Goal: Task Accomplishment & Management: Manage account settings

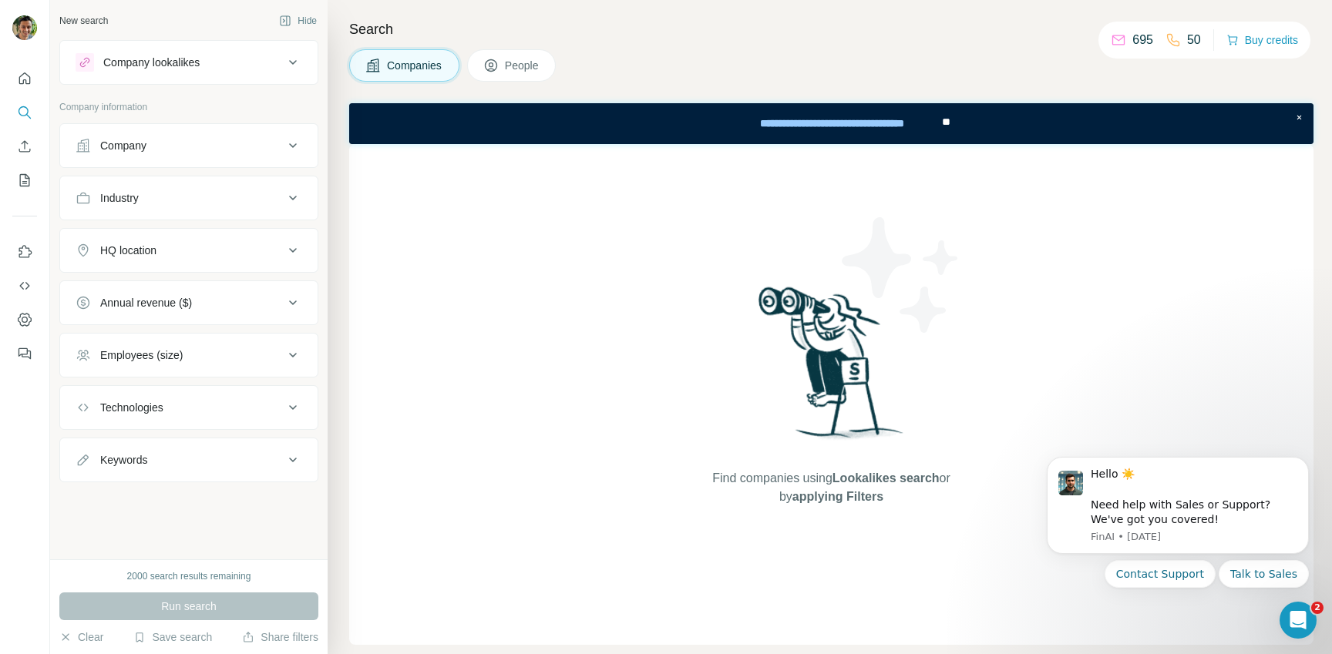
click at [214, 139] on div "Company" at bounding box center [180, 145] width 208 height 15
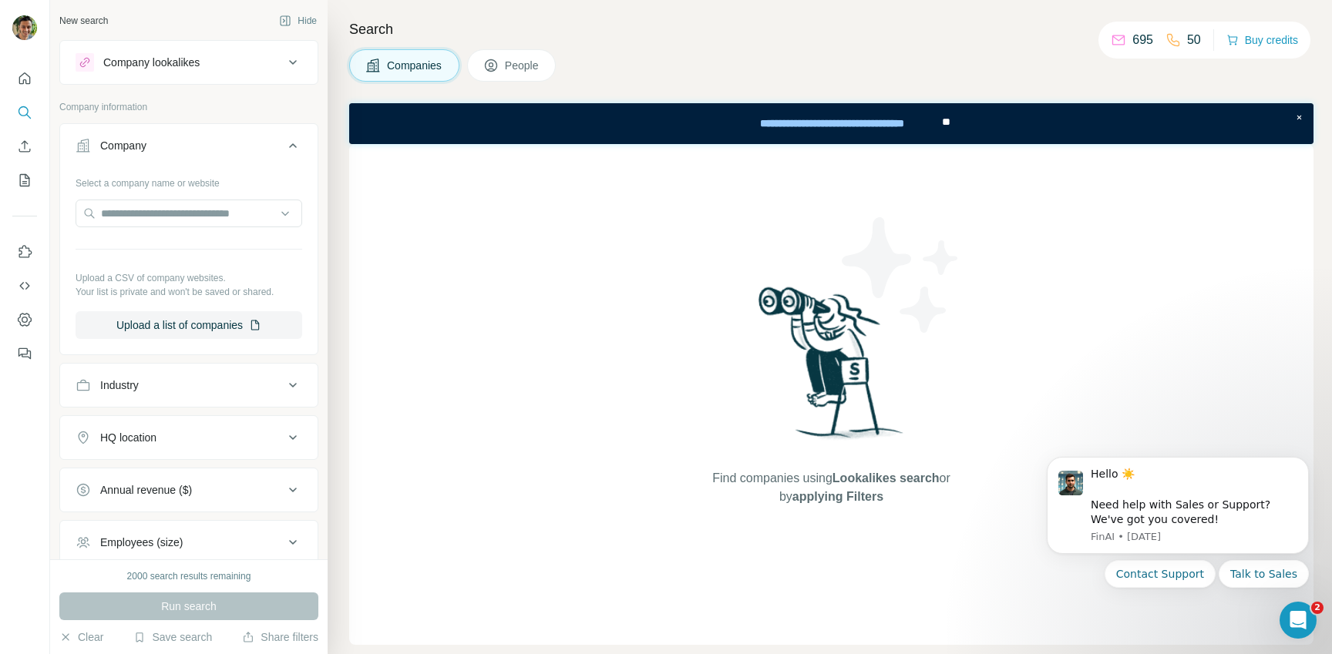
click at [214, 139] on div "Company" at bounding box center [180, 145] width 208 height 15
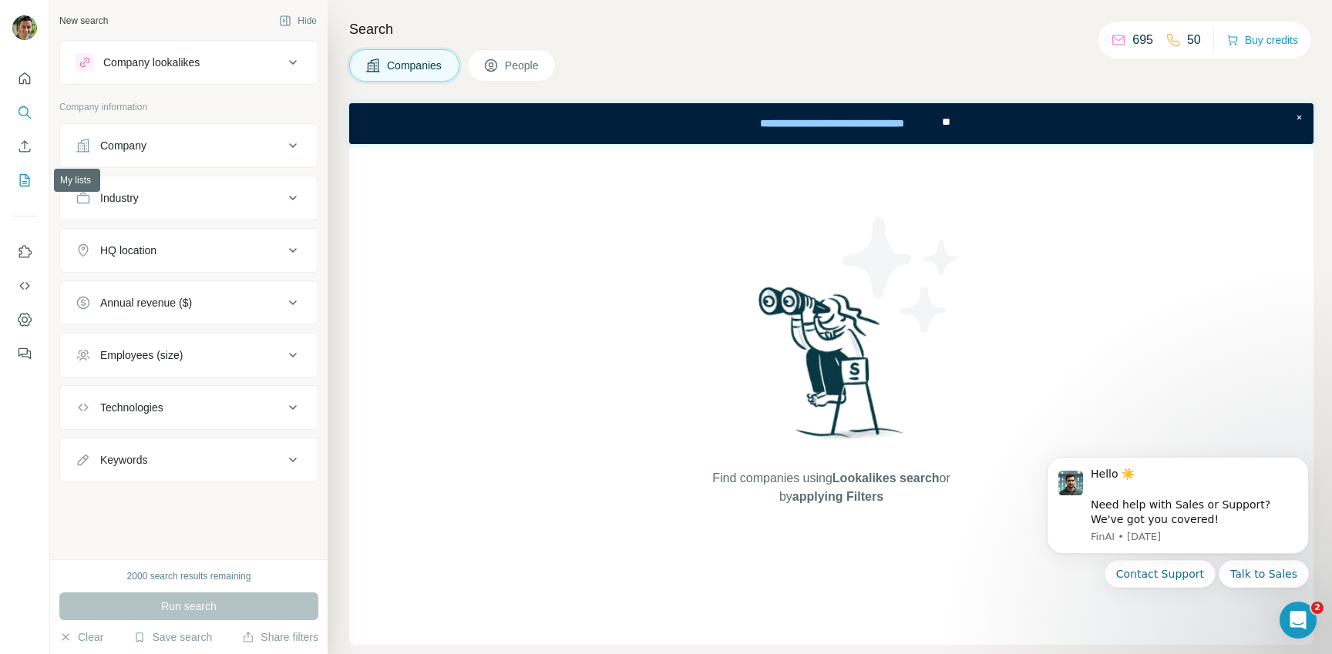
click at [20, 174] on icon "My lists" at bounding box center [25, 180] width 10 height 12
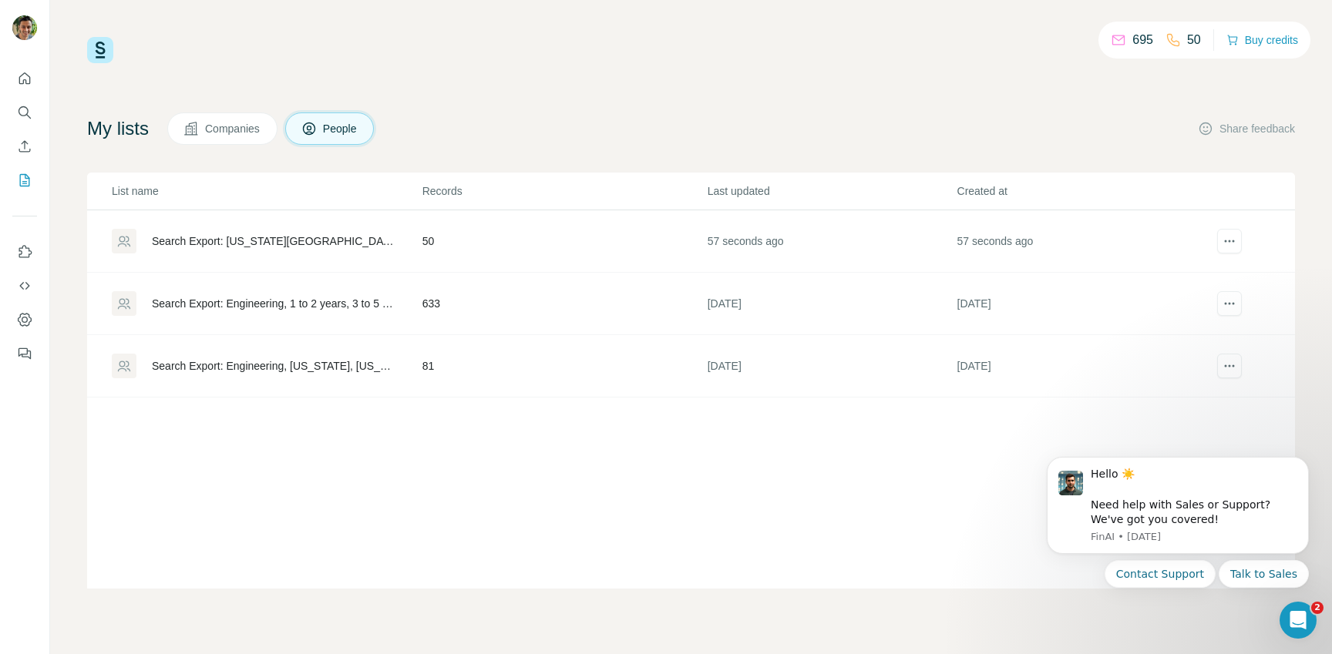
click at [351, 232] on div "Search Export: [US_STATE][GEOGRAPHIC_DATA], [GEOGRAPHIC_DATA][PERSON_NAME] - [D…" at bounding box center [266, 241] width 309 height 25
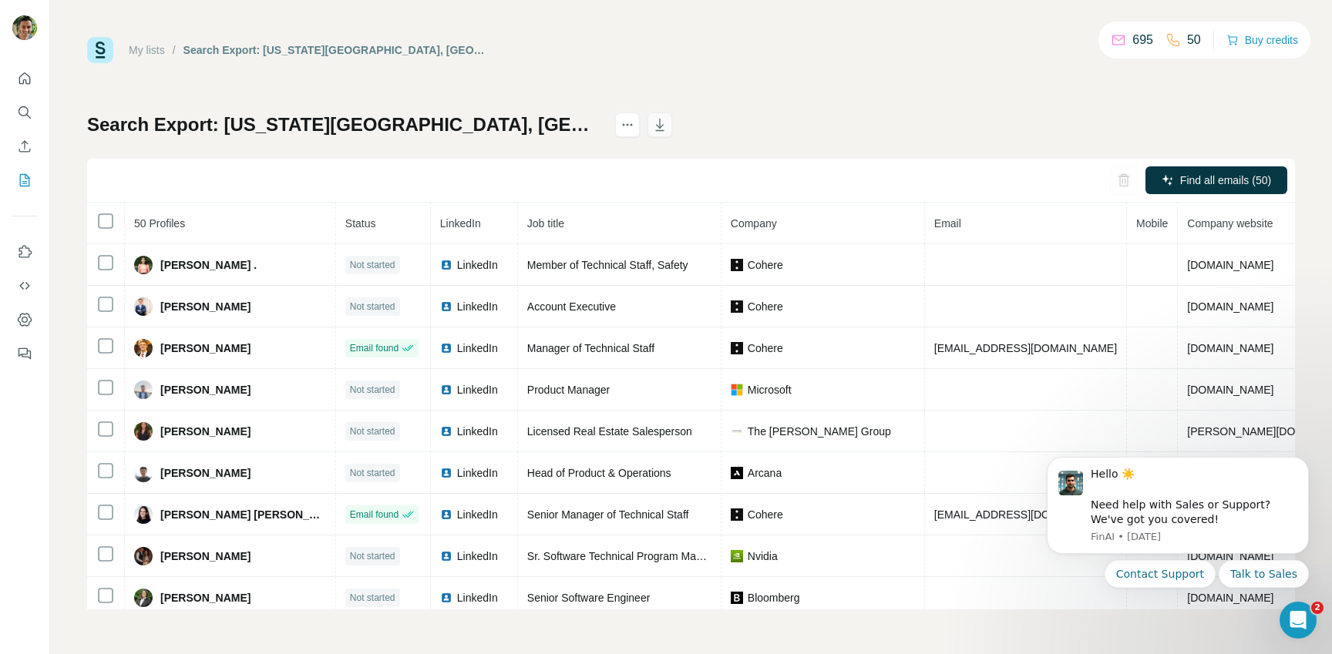
click at [664, 130] on icon "button" at bounding box center [660, 125] width 8 height 12
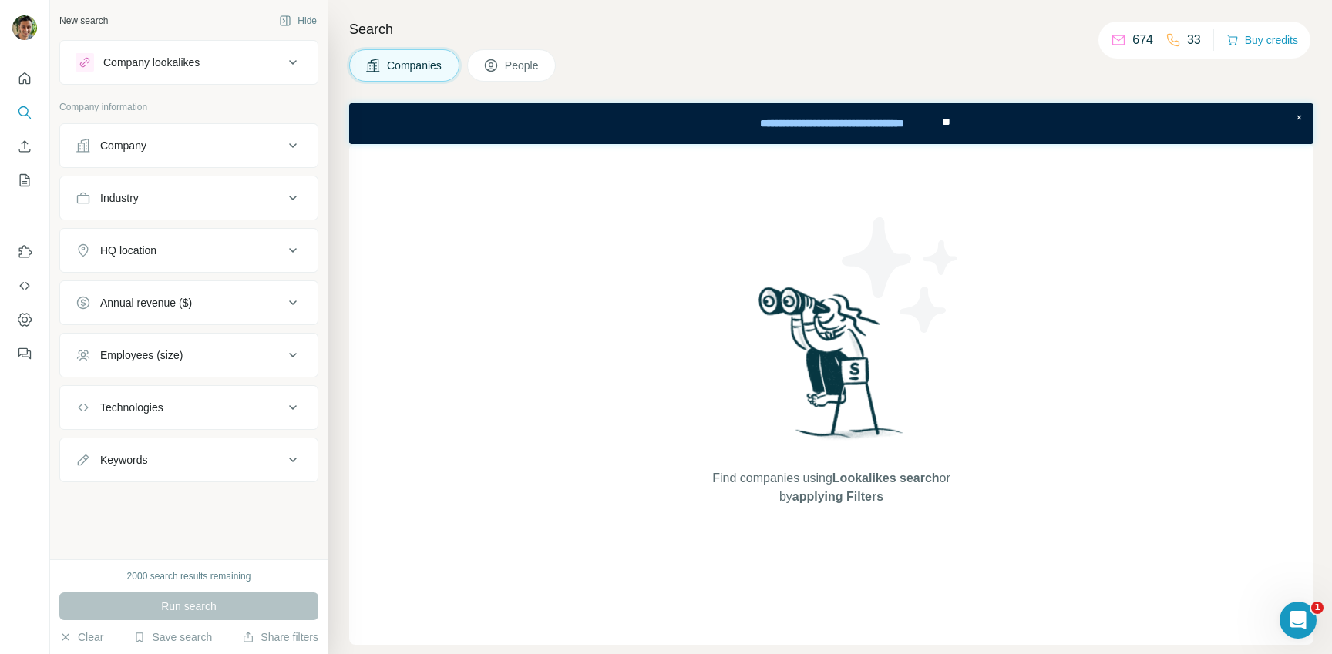
click at [11, 82] on div at bounding box center [24, 212] width 49 height 312
click at [21, 79] on icon "Quick start" at bounding box center [24, 78] width 15 height 15
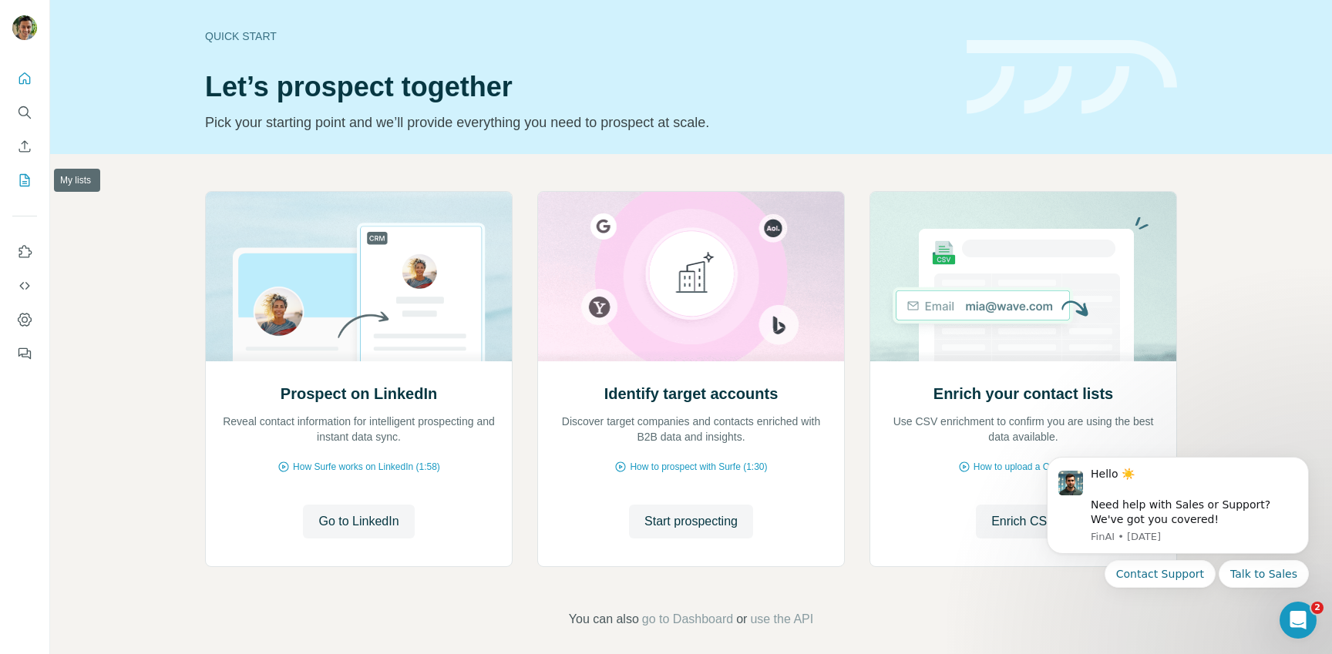
click at [22, 176] on icon "My lists" at bounding box center [24, 180] width 15 height 15
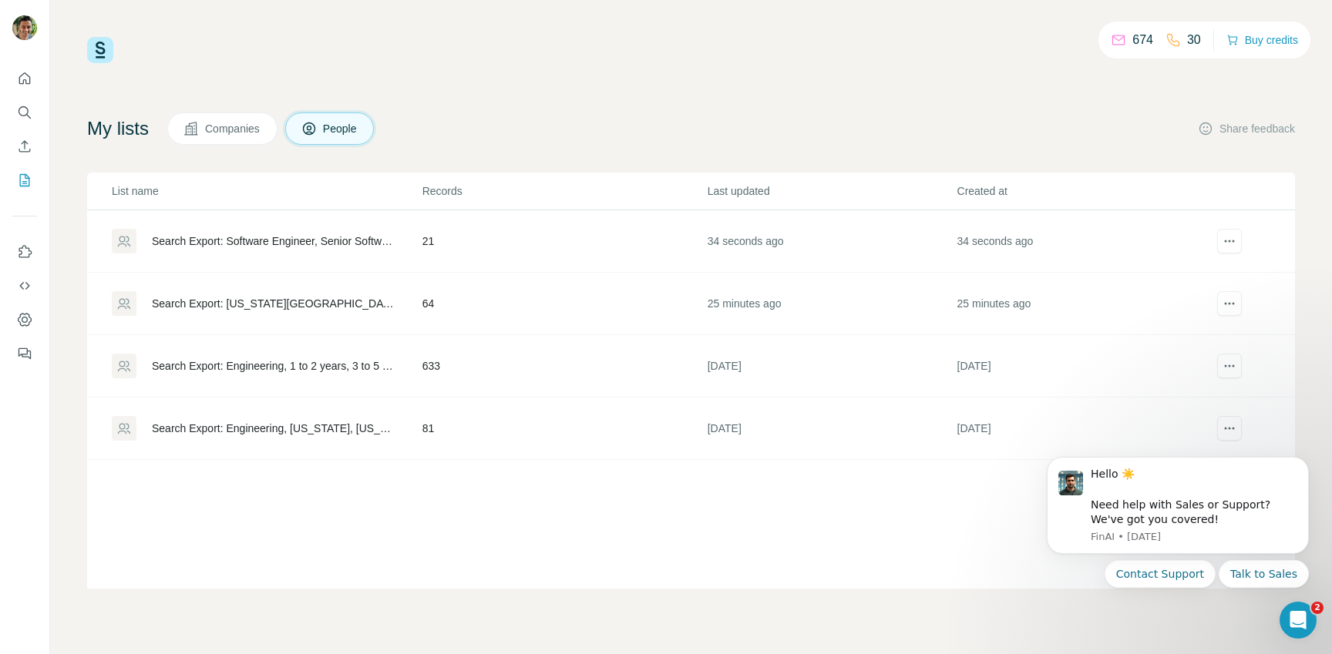
click at [358, 246] on div "Search Export: Software Engineer, Senior Software Engineer, Staff Software Engi…" at bounding box center [274, 241] width 244 height 15
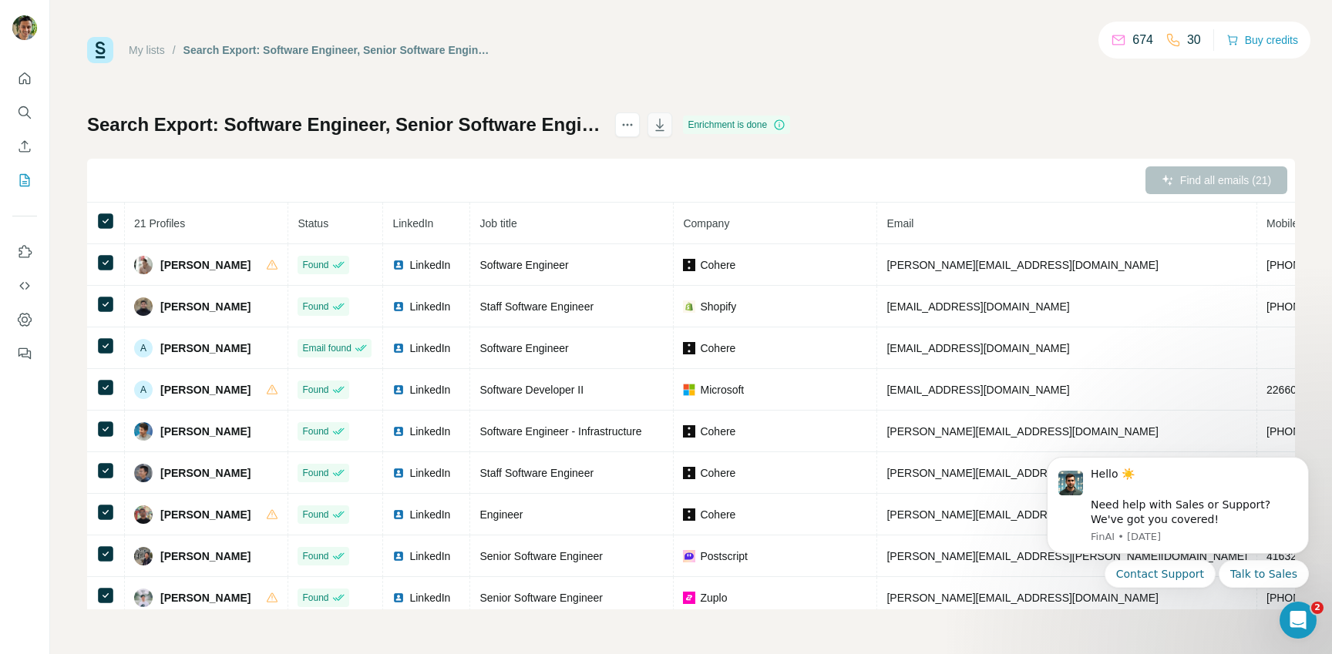
click at [668, 119] on icon "button" at bounding box center [659, 124] width 15 height 15
